Goal: Task Accomplishment & Management: Manage account settings

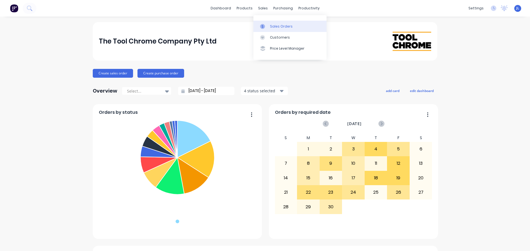
click at [267, 23] on link "Sales Orders" at bounding box center [289, 26] width 73 height 11
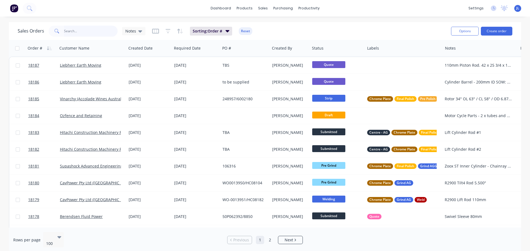
click at [92, 34] on input "text" at bounding box center [91, 31] width 54 height 11
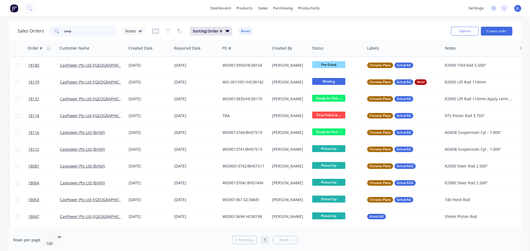
drag, startPoint x: 93, startPoint y: 32, endPoint x: 58, endPoint y: 32, distance: 35.3
click at [58, 32] on div "cavp" at bounding box center [83, 31] width 69 height 11
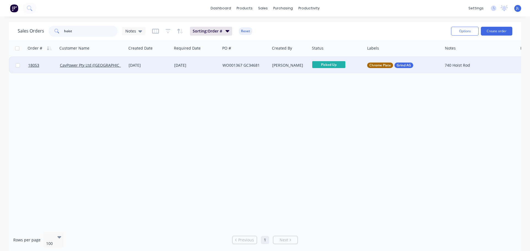
type input "hoist"
click at [242, 71] on div "WO001367 GC34681" at bounding box center [244, 65] width 49 height 17
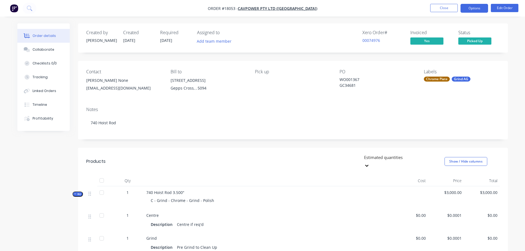
click at [485, 12] on button "Options" at bounding box center [475, 8] width 28 height 9
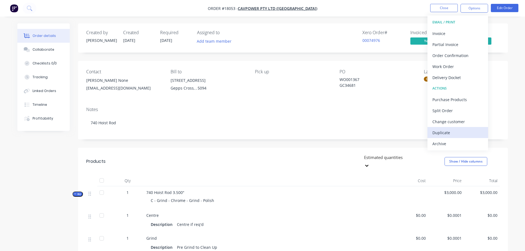
click at [450, 133] on div "Duplicate" at bounding box center [458, 133] width 51 height 8
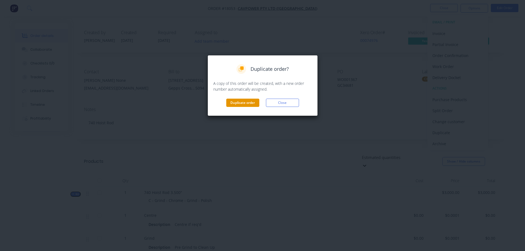
click at [239, 104] on button "Duplicate order" at bounding box center [242, 103] width 33 height 8
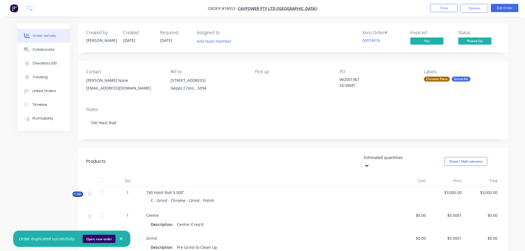
click at [101, 236] on button "Open new order" at bounding box center [99, 239] width 33 height 8
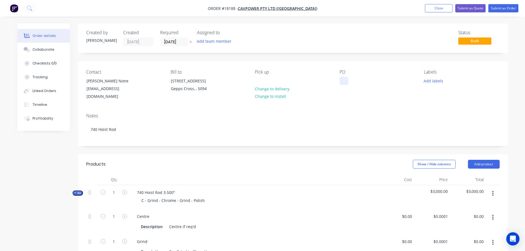
click at [340, 81] on div at bounding box center [344, 81] width 9 height 8
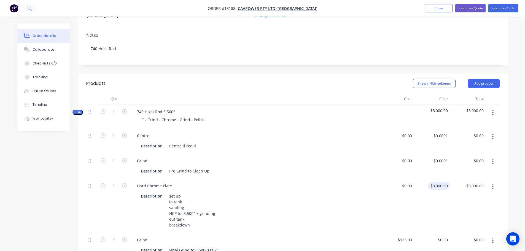
scroll to position [83, 0]
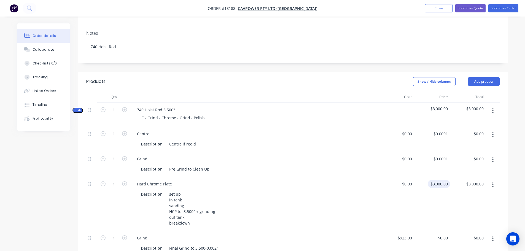
type input "3000"
click at [439, 181] on div "3000 $3,000.00" at bounding box center [440, 184] width 20 height 8
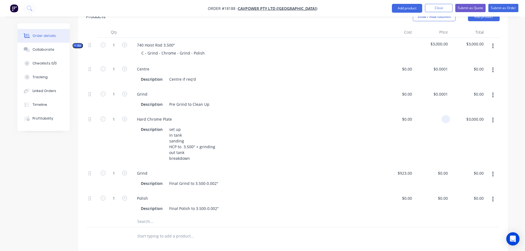
scroll to position [165, 0]
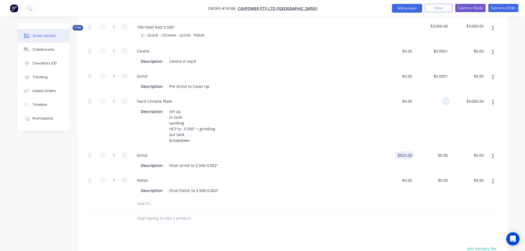
type input "$0.00"
type input "923"
click at [408, 151] on input "923" at bounding box center [405, 155] width 17 height 8
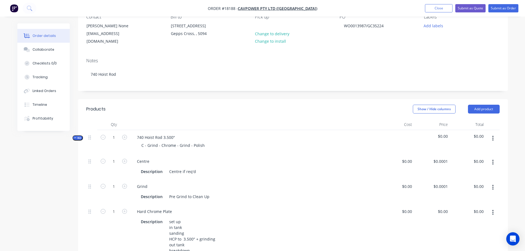
scroll to position [193, 0]
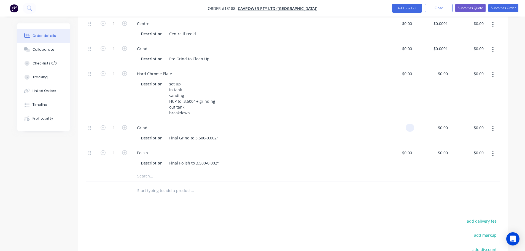
type input "$0.00"
click at [335, 189] on div at bounding box center [293, 191] width 414 height 18
click at [155, 171] on input "text" at bounding box center [192, 176] width 110 height 11
type input "G"
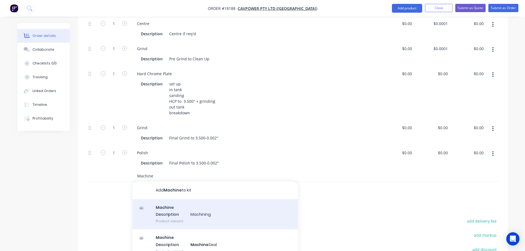
type input "Machine"
click at [170, 201] on div "Machine Description Machining Product variant" at bounding box center [215, 214] width 165 height 30
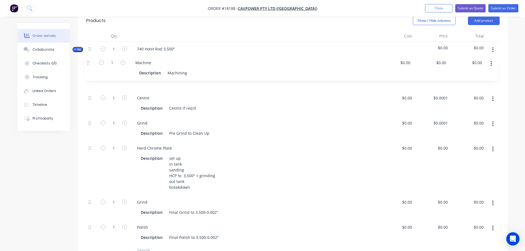
scroll to position [143, 0]
drag, startPoint x: 88, startPoint y: 174, endPoint x: 87, endPoint y: 70, distance: 104.0
click at [87, 70] on div "1 Centre Description Centre if req'd $0.00 $0.00 $0.0001 $0.0001 $0.00 $0.00 1 …" at bounding box center [293, 156] width 414 height 180
click at [147, 70] on div "Machine" at bounding box center [145, 74] width 25 height 8
drag, startPoint x: 169, startPoint y: 77, endPoint x: 212, endPoint y: 77, distance: 42.5
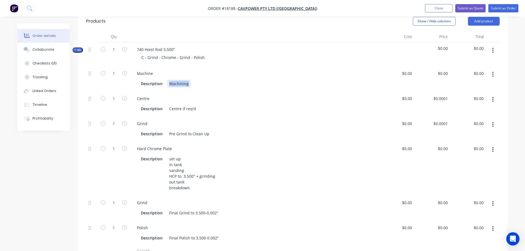
click at [212, 80] on div "Description Machining" at bounding box center [253, 84] width 229 height 8
click at [494, 97] on icon "button" at bounding box center [493, 99] width 1 height 5
click at [459, 132] on div "Delete" at bounding box center [474, 136] width 42 height 8
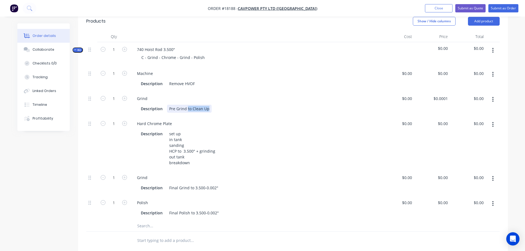
drag, startPoint x: 187, startPoint y: 102, endPoint x: 222, endPoint y: 102, distance: 35.0
click at [222, 105] on div "Description Pre Grind to Clean Up" at bounding box center [253, 109] width 229 height 8
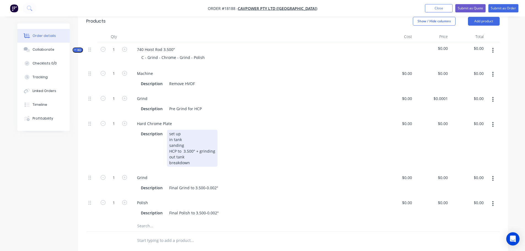
click at [183, 147] on div "set up in tank sanding HCP to 3.500" + grinding out tank breakdown" at bounding box center [192, 148] width 50 height 37
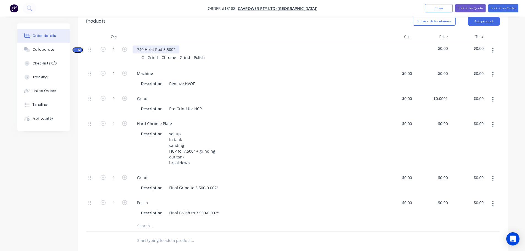
click at [165, 46] on div "740 Hoist Rod 3.500"" at bounding box center [156, 50] width 47 height 8
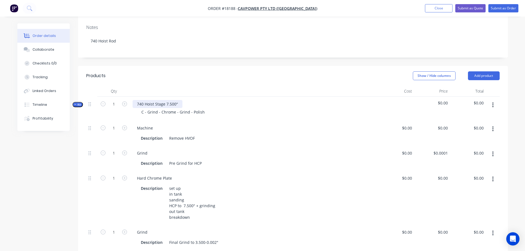
scroll to position [88, 0]
click at [145, 101] on div "740 Hoist Stage 7.500"" at bounding box center [158, 105] width 50 height 8
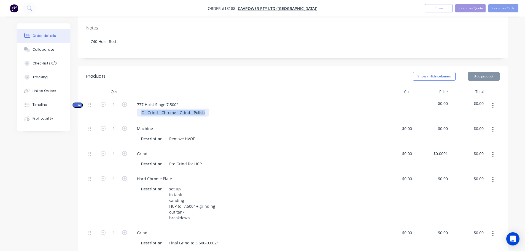
drag, startPoint x: 142, startPoint y: 108, endPoint x: 203, endPoint y: 107, distance: 61.0
click at [203, 109] on div "C - Grind - Chrome - Grind - Polish" at bounding box center [173, 113] width 72 height 8
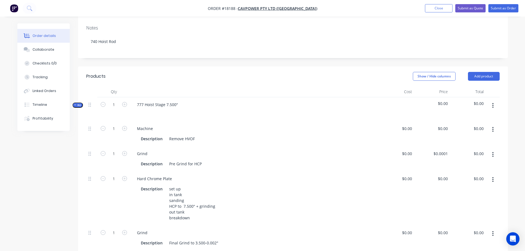
click at [211, 109] on div at bounding box center [255, 113] width 244 height 8
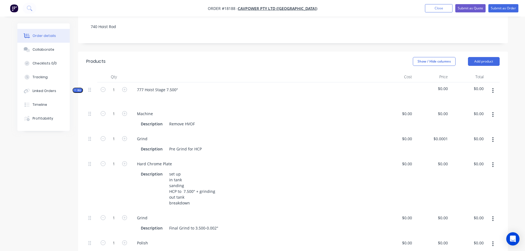
scroll to position [116, 0]
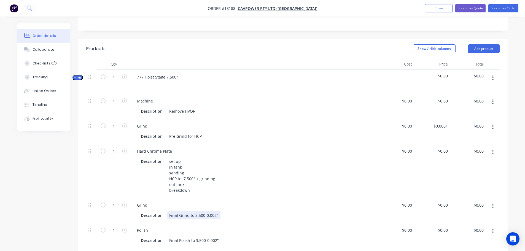
click at [195, 212] on div "Final Grind to 3.500-0.002"" at bounding box center [194, 216] width 54 height 8
click at [194, 237] on div "Final Polish to 3.500-0.002"" at bounding box center [194, 241] width 54 height 8
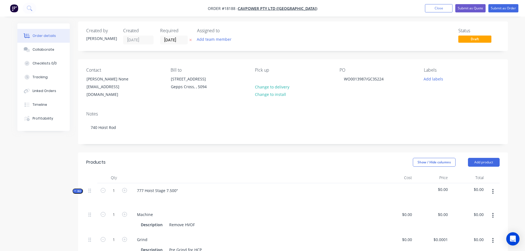
scroll to position [0, 0]
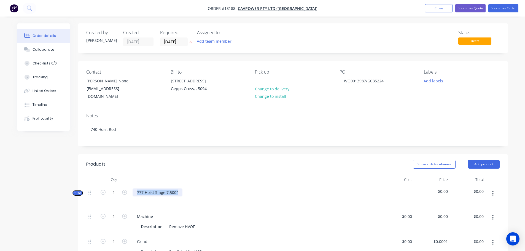
drag, startPoint x: 179, startPoint y: 185, endPoint x: 127, endPoint y: 181, distance: 51.7
click at [127, 185] on div "Kit 1 777 Hoist Stage 7.500" $0.00 $0.00" at bounding box center [293, 197] width 414 height 24
copy div "777 Hoist Stage 7.500""
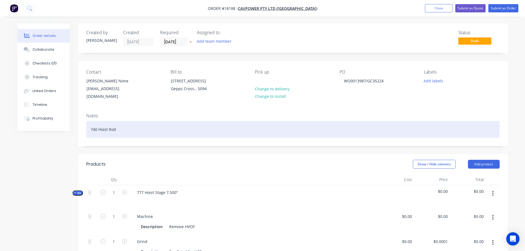
click at [123, 124] on div "740 Hoist Rod" at bounding box center [293, 129] width 414 height 17
paste div
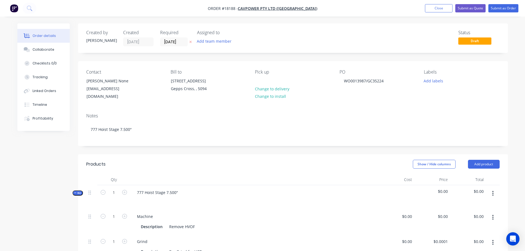
click at [315, 174] on div at bounding box center [254, 179] width 248 height 11
click at [429, 84] on button "Add labels" at bounding box center [433, 80] width 25 height 7
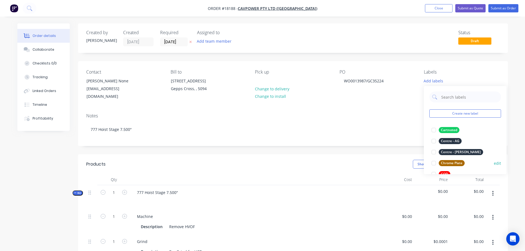
click at [435, 162] on div at bounding box center [434, 163] width 11 height 11
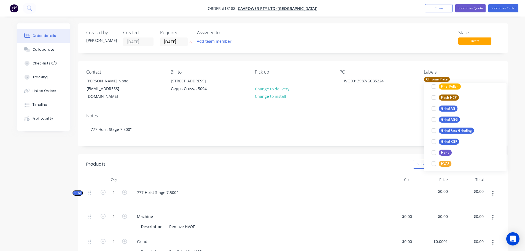
scroll to position [83, 0]
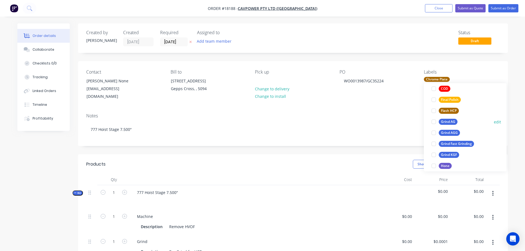
click at [434, 123] on div at bounding box center [434, 121] width 11 height 11
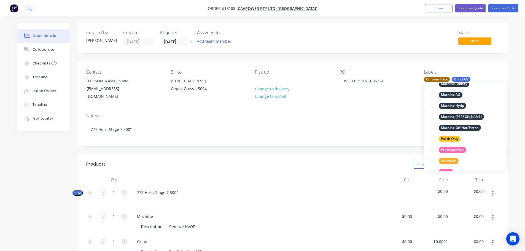
scroll to position [210, 0]
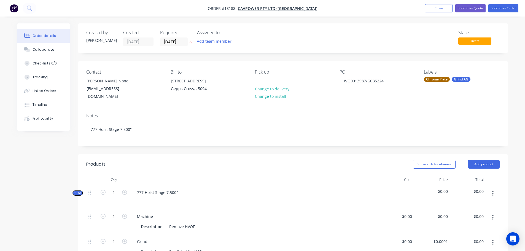
click at [437, 79] on div "Chrome Plate" at bounding box center [437, 79] width 26 height 5
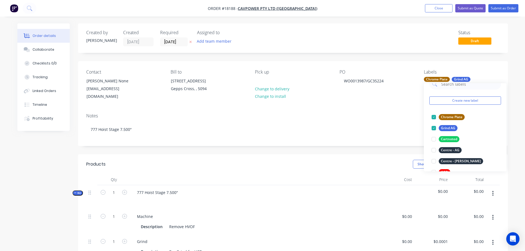
scroll to position [0, 0]
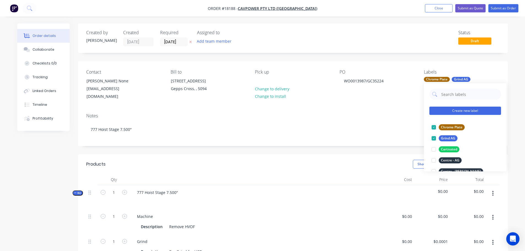
click at [458, 112] on button "Create new label" at bounding box center [466, 111] width 72 height 8
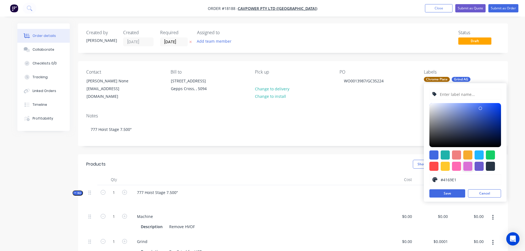
click at [470, 167] on div at bounding box center [468, 166] width 9 height 9
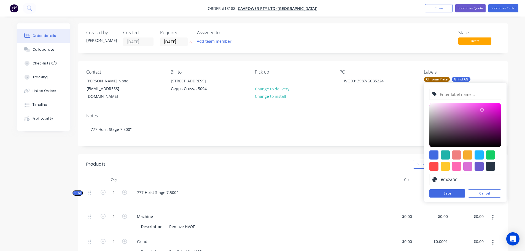
type input "#[DATE]"
drag, startPoint x: 465, startPoint y: 108, endPoint x: 486, endPoint y: 113, distance: 21.7
click at [486, 113] on div at bounding box center [466, 125] width 72 height 44
click at [456, 92] on input "text" at bounding box center [469, 94] width 59 height 10
type input "Remove HVOF"
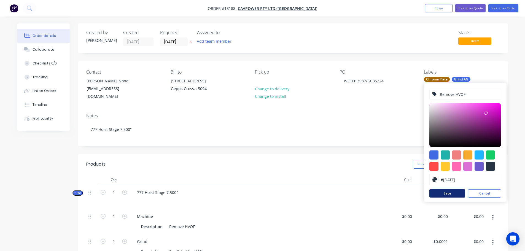
click at [451, 190] on button "Save" at bounding box center [448, 193] width 36 height 8
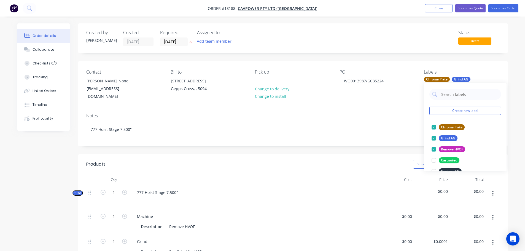
click at [391, 154] on header "Products Show / Hide columns Add product" at bounding box center [293, 164] width 430 height 20
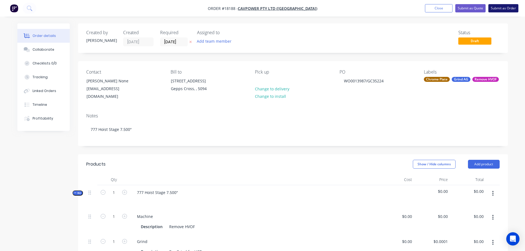
click at [499, 9] on button "Submit as Order" at bounding box center [504, 8] width 30 height 8
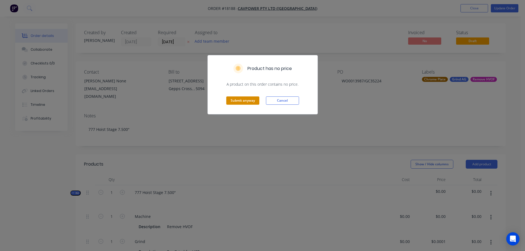
click at [254, 103] on button "Submit anyway" at bounding box center [242, 101] width 33 height 8
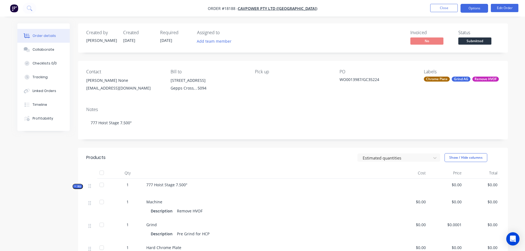
click at [476, 12] on button "Options" at bounding box center [475, 8] width 28 height 9
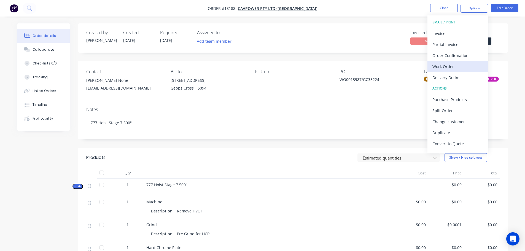
click at [452, 66] on div "Work Order" at bounding box center [458, 67] width 51 height 8
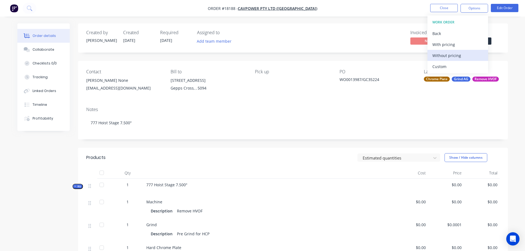
click at [454, 55] on div "Without pricing" at bounding box center [458, 56] width 51 height 8
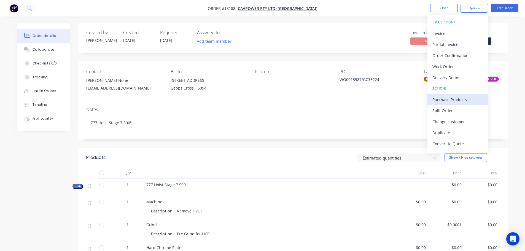
click at [450, 98] on div "Purchase Products" at bounding box center [458, 100] width 51 height 8
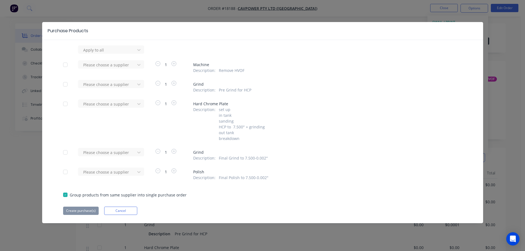
click at [64, 65] on div at bounding box center [65, 64] width 11 height 11
click at [67, 83] on div at bounding box center [65, 84] width 11 height 11
click at [67, 151] on div at bounding box center [65, 152] width 11 height 11
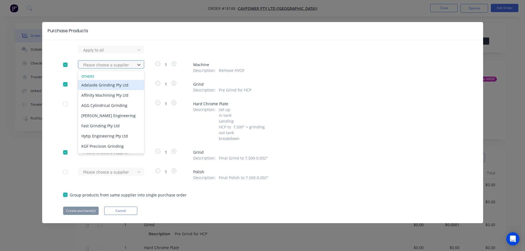
click at [124, 67] on div at bounding box center [108, 65] width 50 height 7
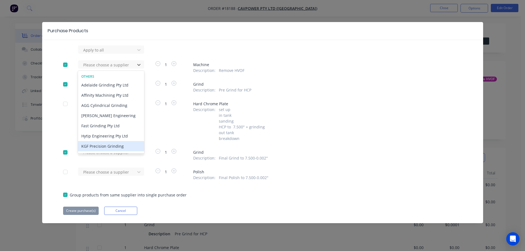
click at [102, 146] on div "KGF Precision Grinding" at bounding box center [111, 146] width 66 height 10
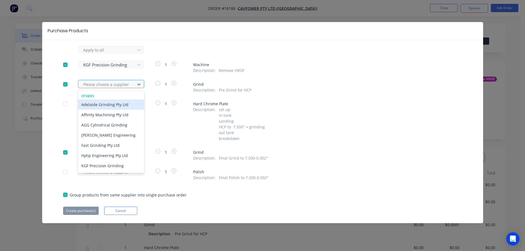
click at [108, 84] on div at bounding box center [108, 84] width 50 height 7
click at [100, 164] on div "KGF Precision Grinding" at bounding box center [111, 166] width 66 height 10
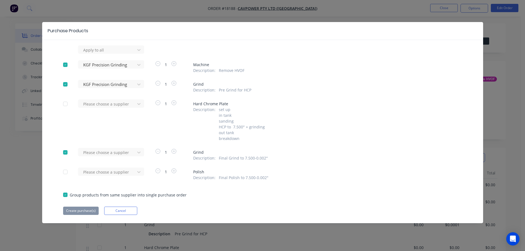
click at [101, 157] on div "Please choose a supplier" at bounding box center [108, 154] width 61 height 13
click at [102, 151] on div at bounding box center [108, 152] width 50 height 7
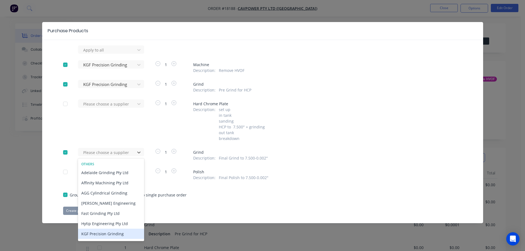
click at [102, 233] on div "KGF Precision Grinding" at bounding box center [111, 234] width 66 height 10
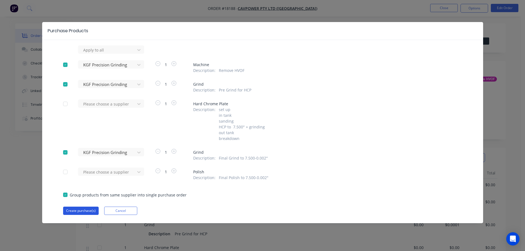
click at [78, 213] on button "Create purchase(s)" at bounding box center [81, 211] width 36 height 8
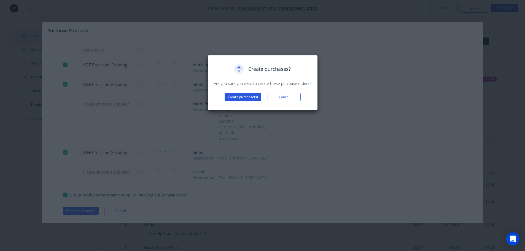
click at [254, 94] on button "Create purchase(s)" at bounding box center [243, 97] width 36 height 8
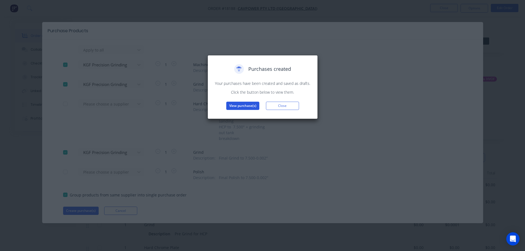
click at [247, 106] on button "View purchase(s)" at bounding box center [242, 106] width 33 height 8
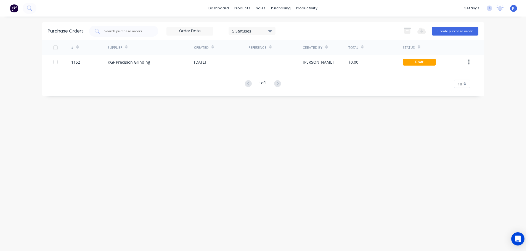
click at [248, 71] on div "# Supplier Created Reference Created By Total Status 1152 KGF Precision Grindin…" at bounding box center [262, 64] width 441 height 48
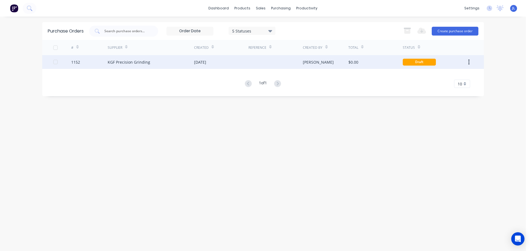
click at [252, 64] on div at bounding box center [275, 62] width 54 height 14
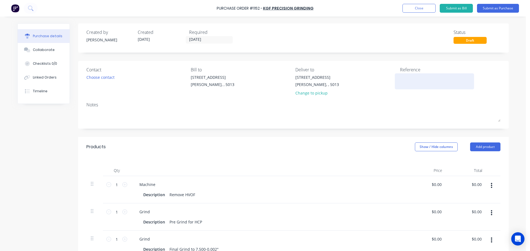
click at [411, 83] on textarea at bounding box center [434, 80] width 69 height 12
type textarea "TC18188"
type textarea "x"
type textarea "TC18188"
click at [474, 145] on button "Add product" at bounding box center [485, 147] width 30 height 9
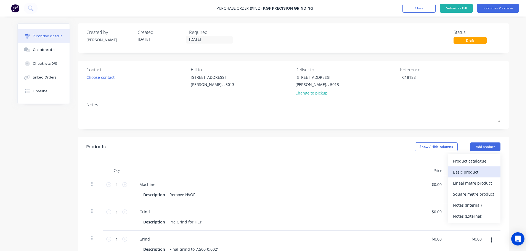
click at [468, 174] on div "Basic product" at bounding box center [474, 172] width 42 height 8
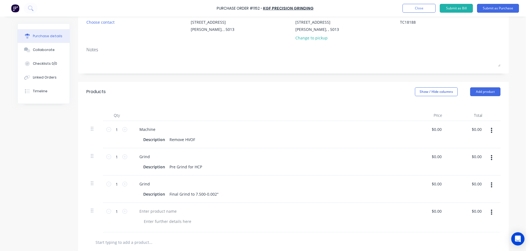
scroll to position [56, 0]
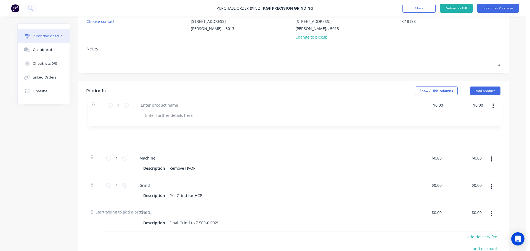
drag, startPoint x: 89, startPoint y: 212, endPoint x: 93, endPoint y: 101, distance: 110.7
click at [93, 101] on div "Qty Price Total 1 1 Machine Description Remove HVOF $0.00 $0.00 $0.00 $0.00 1 1…" at bounding box center [293, 151] width 430 height 101
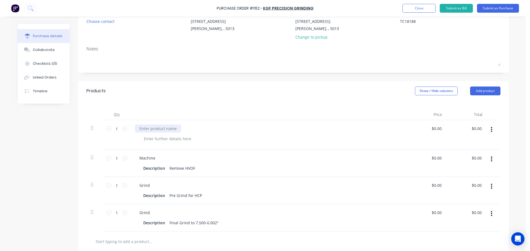
type textarea "x"
click at [151, 129] on div at bounding box center [158, 129] width 46 height 8
click at [200, 108] on div "Qty Price Total 1 1 777 Hoist Stage $0.00 $0.00 $0.00 $0.00 1 1 Machine Descrip…" at bounding box center [293, 166] width 430 height 131
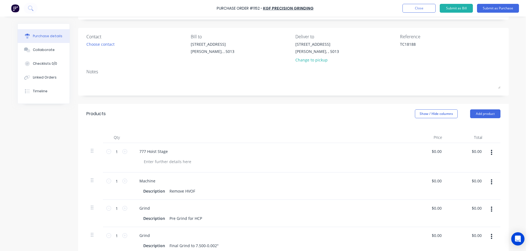
scroll to position [0, 0]
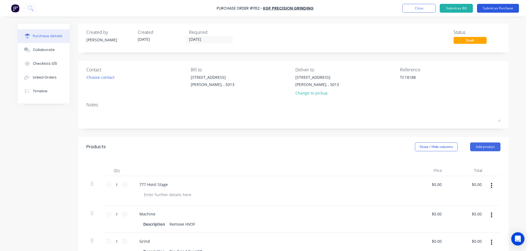
click at [502, 10] on button "Submit as Purchase" at bounding box center [498, 8] width 42 height 9
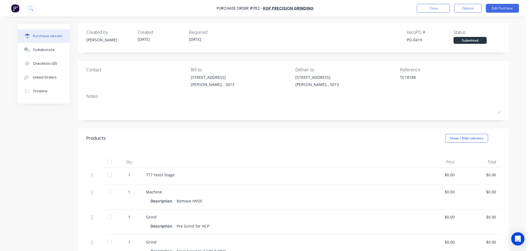
click at [467, 13] on div "Purchase Order #1152 - KGF Precision Grinding Close Options Edit Purchase" at bounding box center [265, 8] width 530 height 17
click at [468, 10] on button "Options" at bounding box center [468, 8] width 28 height 9
click at [447, 23] on div "Print / Email" at bounding box center [455, 22] width 42 height 8
click at [453, 44] on div "Without pricing" at bounding box center [455, 45] width 42 height 8
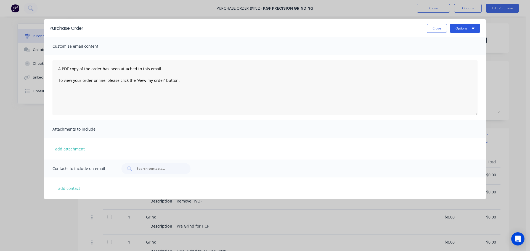
click at [462, 29] on button "Options" at bounding box center [464, 28] width 31 height 9
click at [458, 42] on div "Preview" at bounding box center [453, 42] width 42 height 8
click at [434, 33] on div "Purchase Order Close Options" at bounding box center [264, 28] width 441 height 18
click at [434, 30] on button "Close" at bounding box center [436, 28] width 20 height 9
type textarea "x"
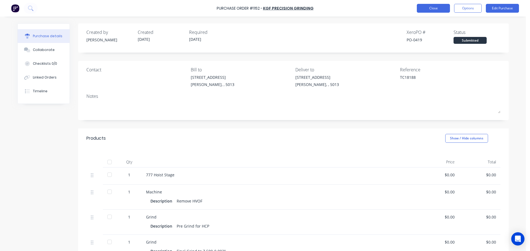
click at [429, 9] on button "Close" at bounding box center [432, 8] width 33 height 9
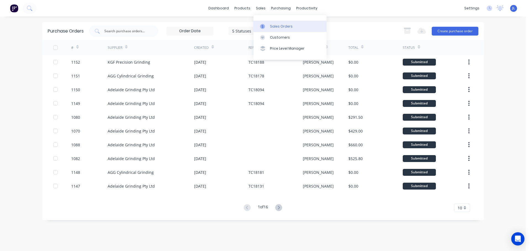
click at [270, 21] on link "Sales Orders" at bounding box center [289, 26] width 73 height 11
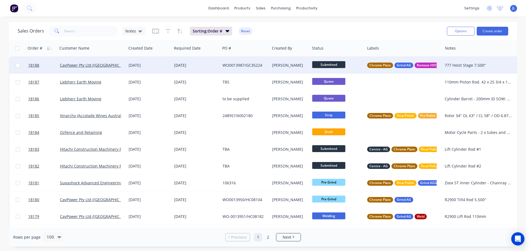
click at [250, 65] on div "WO0013987/GC35224" at bounding box center [243, 66] width 43 height 6
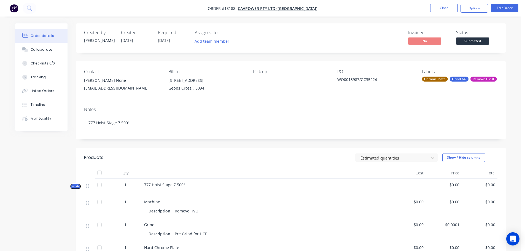
click at [487, 42] on span "Submitted" at bounding box center [472, 41] width 33 height 7
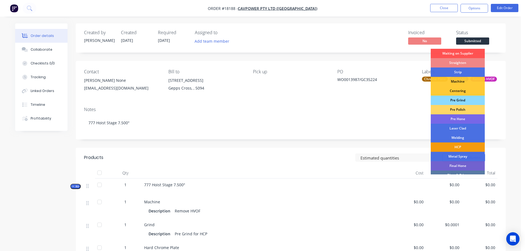
click at [464, 99] on div "Pre Grind" at bounding box center [458, 100] width 54 height 9
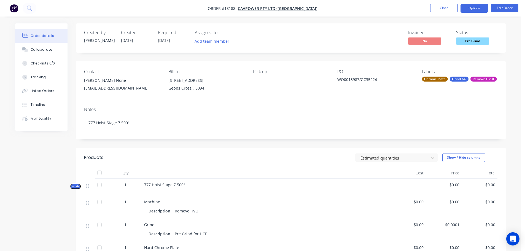
click at [472, 11] on button "Options" at bounding box center [475, 8] width 28 height 9
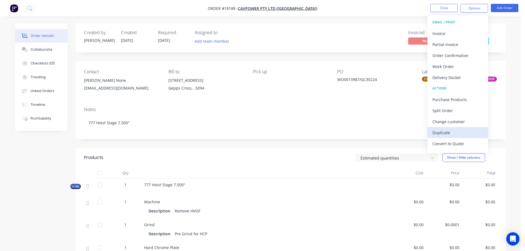
click at [452, 129] on div "Duplicate" at bounding box center [458, 133] width 51 height 8
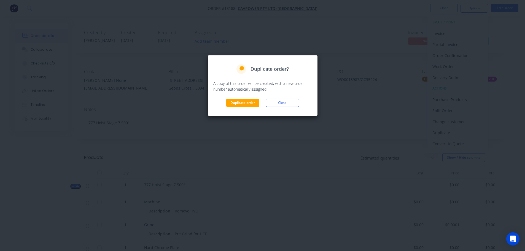
click at [234, 108] on div "Duplicate order? A copy of this order will be created, with a new order number …" at bounding box center [263, 85] width 110 height 61
click at [236, 103] on button "Duplicate order" at bounding box center [242, 103] width 33 height 8
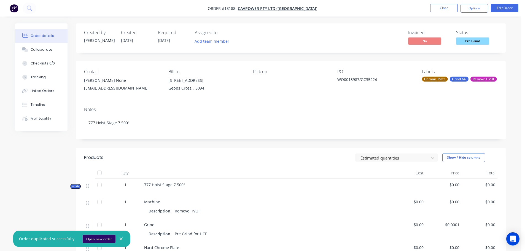
click at [91, 242] on button "Open new order" at bounding box center [99, 239] width 33 height 8
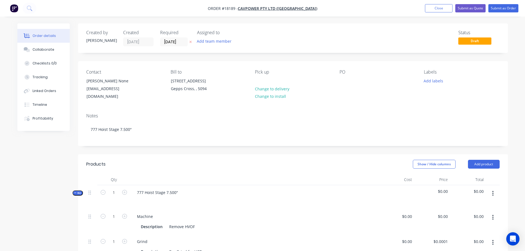
click at [338, 83] on div "Contact Kerry None kbolland@cavpower.com Bill to 589 Grand Junction Road Gepps …" at bounding box center [293, 85] width 430 height 48
click at [345, 93] on div "PO" at bounding box center [378, 85] width 76 height 31
click at [345, 80] on div at bounding box center [344, 81] width 9 height 8
click at [427, 84] on button "Add labels" at bounding box center [433, 80] width 25 height 7
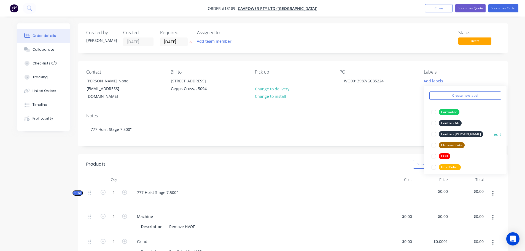
scroll to position [28, 0]
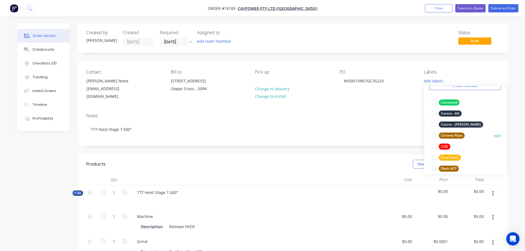
click at [432, 135] on div at bounding box center [434, 135] width 11 height 11
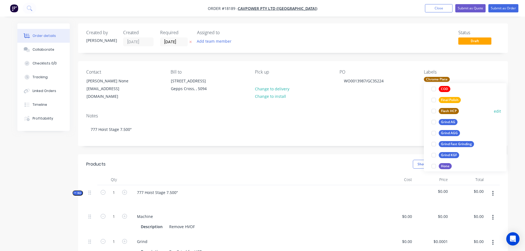
scroll to position [83, 0]
click at [435, 155] on div at bounding box center [434, 154] width 11 height 11
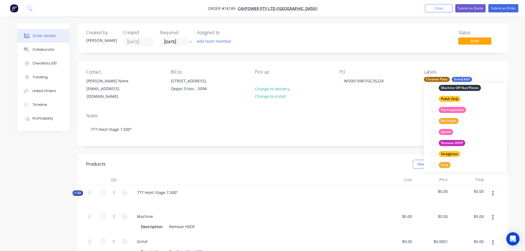
scroll to position [248, 0]
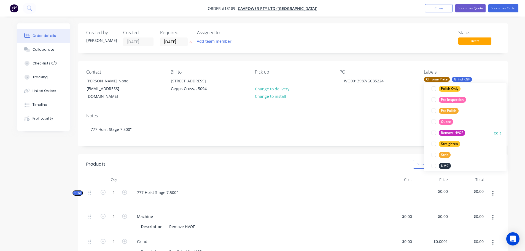
click at [434, 133] on div at bounding box center [434, 132] width 11 height 11
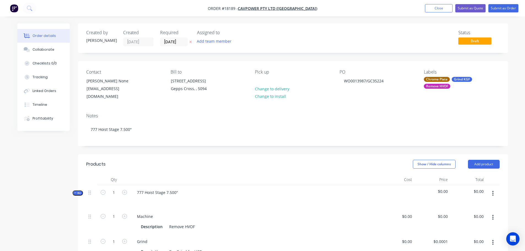
click at [341, 140] on div "Notes 777 Hoist Stage 7.500"" at bounding box center [293, 127] width 430 height 37
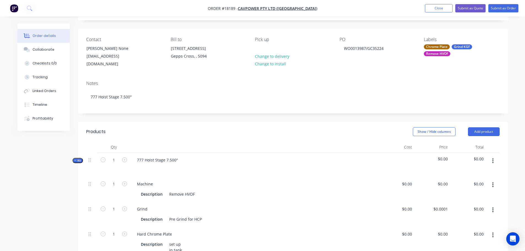
scroll to position [0, 0]
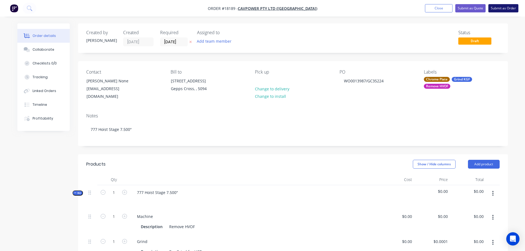
click at [504, 9] on button "Submit as Order" at bounding box center [504, 8] width 30 height 8
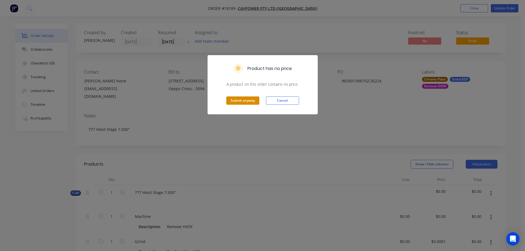
click at [252, 97] on button "Submit anyway" at bounding box center [242, 101] width 33 height 8
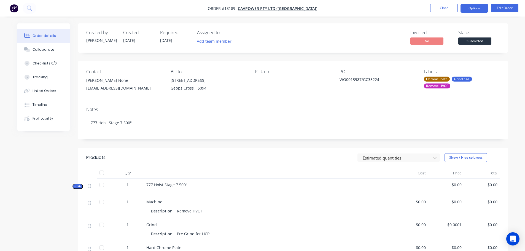
click at [476, 12] on button "Options" at bounding box center [475, 8] width 28 height 9
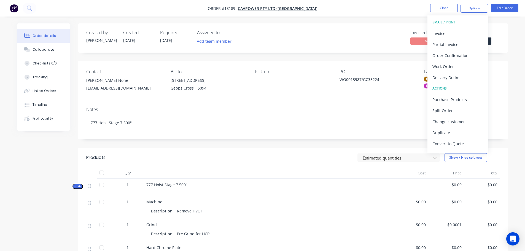
click at [369, 33] on div "Invoiced No Status Submitted" at bounding box center [376, 38] width 248 height 16
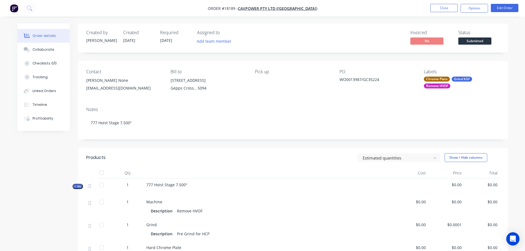
click at [475, 36] on div "Status Submitted" at bounding box center [479, 38] width 41 height 16
click at [474, 39] on span "Submitted" at bounding box center [475, 41] width 33 height 7
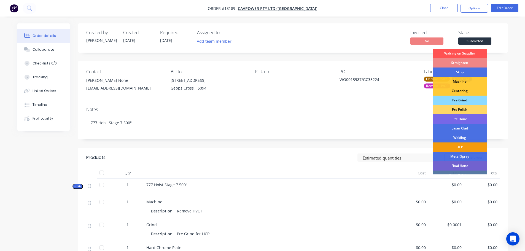
click at [461, 98] on div "Pre Grind" at bounding box center [460, 100] width 54 height 9
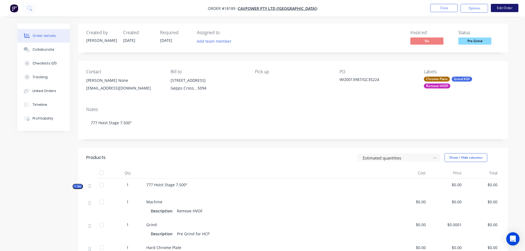
click at [508, 6] on button "Edit Order" at bounding box center [505, 8] width 28 height 8
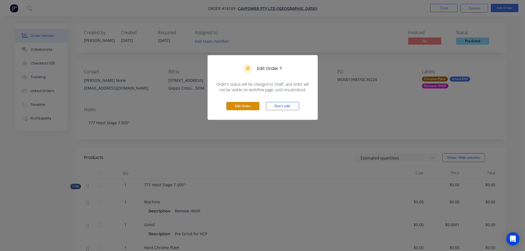
click at [253, 110] on button "Edit Order" at bounding box center [242, 106] width 33 height 8
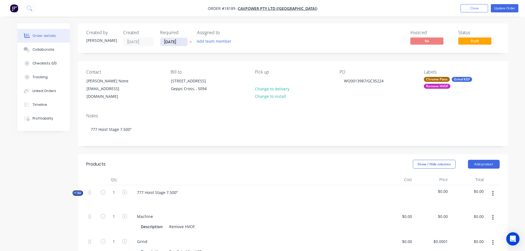
click at [176, 44] on input "[DATE]" at bounding box center [174, 42] width 27 height 8
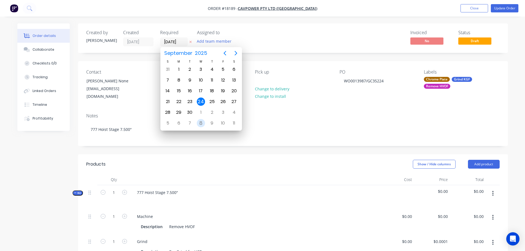
click at [200, 122] on div "8" at bounding box center [201, 123] width 8 height 8
type input "08/10/25"
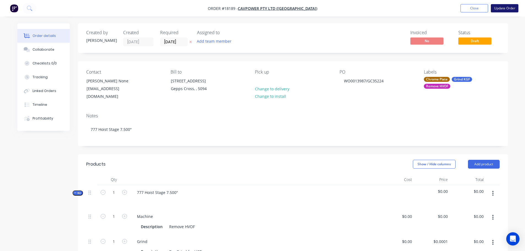
click at [510, 9] on button "Update Order" at bounding box center [505, 8] width 28 height 8
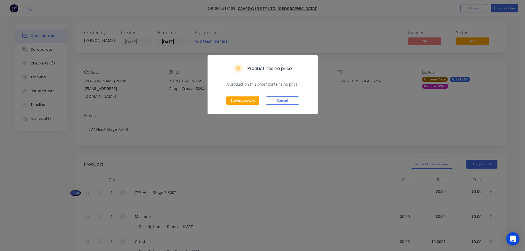
click at [260, 98] on div "Submit anyway Cancel" at bounding box center [263, 100] width 110 height 27
click at [258, 99] on button "Submit anyway" at bounding box center [242, 101] width 33 height 8
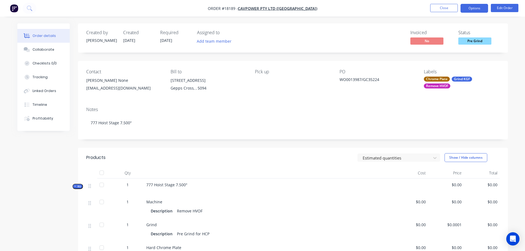
click at [469, 11] on button "Options" at bounding box center [475, 8] width 28 height 9
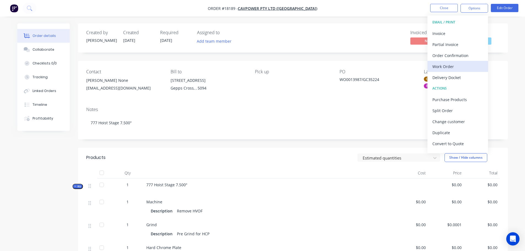
click at [449, 61] on button "Work Order" at bounding box center [458, 66] width 61 height 11
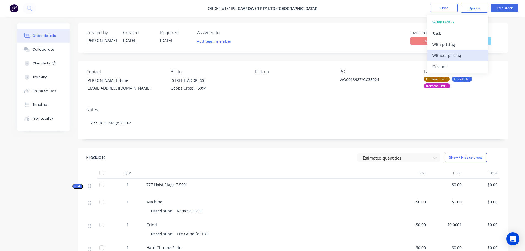
click at [447, 55] on div "Without pricing" at bounding box center [458, 56] width 51 height 8
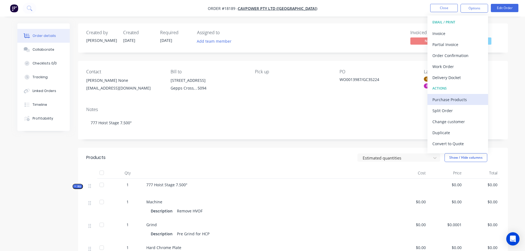
click at [451, 100] on div "Purchase Products" at bounding box center [458, 100] width 51 height 8
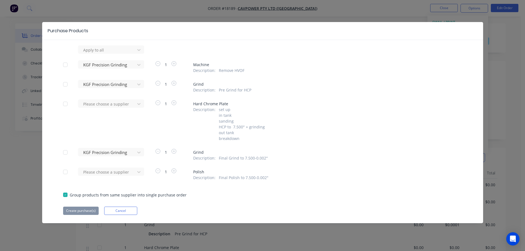
click at [63, 64] on div at bounding box center [65, 64] width 11 height 11
drag, startPoint x: 63, startPoint y: 80, endPoint x: 67, endPoint y: 89, distance: 9.4
click at [64, 81] on div at bounding box center [65, 84] width 11 height 11
click at [66, 152] on div at bounding box center [65, 152] width 11 height 11
click at [77, 210] on button "Create purchase(s)" at bounding box center [81, 211] width 36 height 8
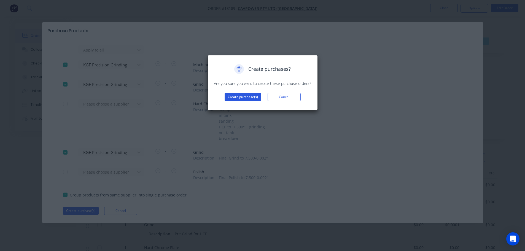
click at [241, 98] on button "Create purchase(s)" at bounding box center [243, 97] width 36 height 8
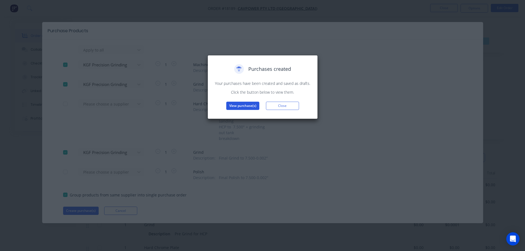
click at [247, 107] on button "View purchase(s)" at bounding box center [242, 106] width 33 height 8
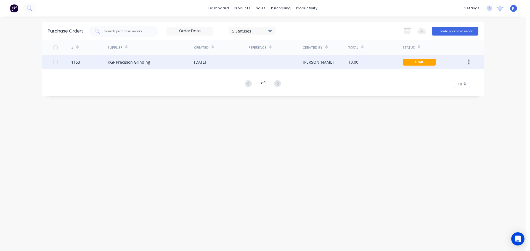
click at [354, 67] on div "$0.00" at bounding box center [375, 62] width 54 height 14
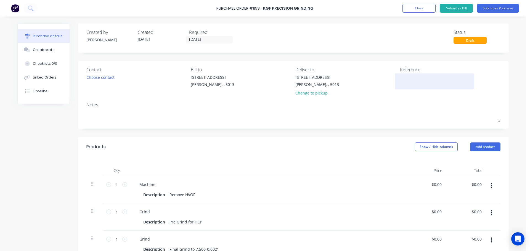
click at [410, 75] on textarea at bounding box center [434, 80] width 69 height 12
type textarea "TC18189"
type textarea "x"
type textarea "TC18189"
click at [482, 150] on button "Add product" at bounding box center [485, 147] width 30 height 9
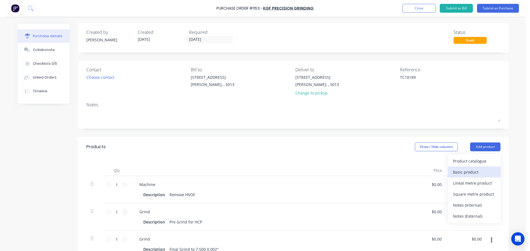
click at [470, 173] on div "Basic product" at bounding box center [474, 172] width 42 height 8
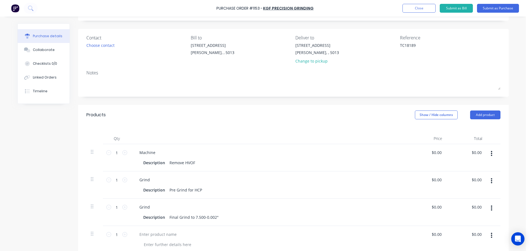
scroll to position [83, 0]
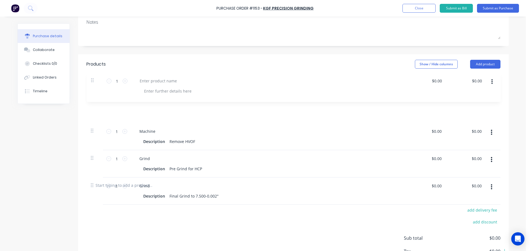
drag, startPoint x: 92, startPoint y: 159, endPoint x: 93, endPoint y: 76, distance: 83.0
click at [93, 76] on div "Qty Price Total 1 1 Machine Description Remove HVOF $0.00 $0.00 $0.00 $0.00 1 1…" at bounding box center [293, 124] width 430 height 101
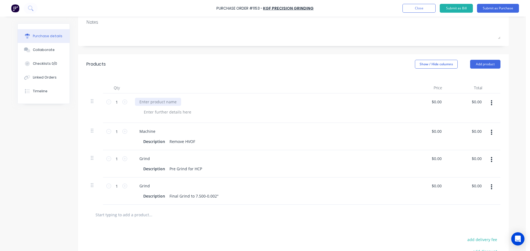
click at [154, 103] on div at bounding box center [158, 102] width 46 height 8
type textarea "x"
click at [276, 61] on div "Products Show / Hide columns Add product" at bounding box center [293, 64] width 430 height 20
click at [514, 10] on button "Submit as Purchase" at bounding box center [498, 8] width 42 height 9
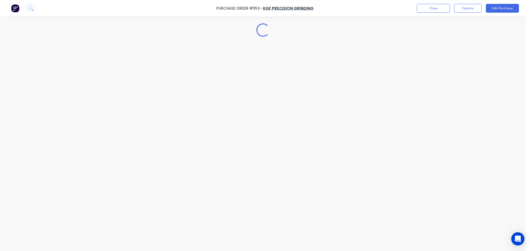
scroll to position [0, 0]
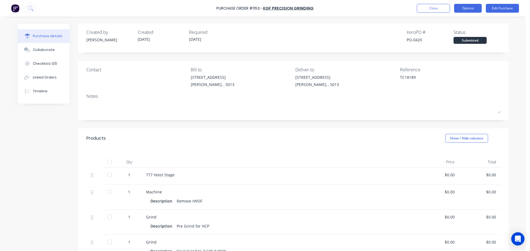
click at [467, 11] on button "Options" at bounding box center [468, 8] width 28 height 9
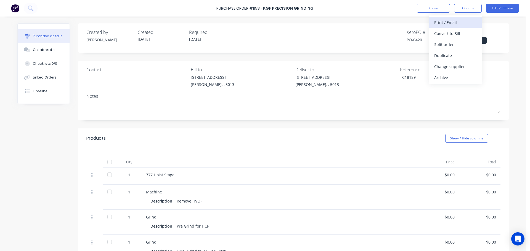
click at [450, 24] on div "Print / Email" at bounding box center [455, 22] width 42 height 8
click at [447, 45] on div "Without pricing" at bounding box center [455, 45] width 42 height 8
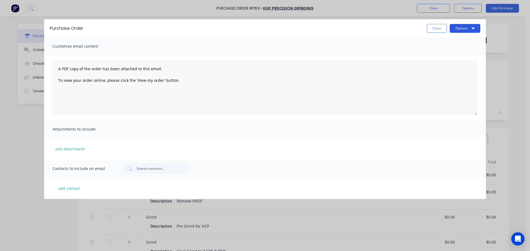
click at [459, 31] on button "Options" at bounding box center [464, 28] width 31 height 9
click at [450, 51] on div "Print" at bounding box center [453, 53] width 42 height 8
type textarea "x"
